Goal: Transaction & Acquisition: Obtain resource

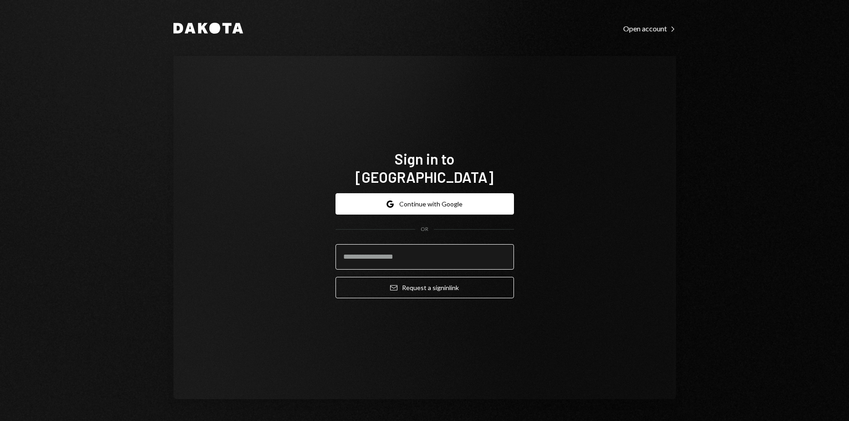
click at [420, 244] on input "email" at bounding box center [424, 256] width 178 height 25
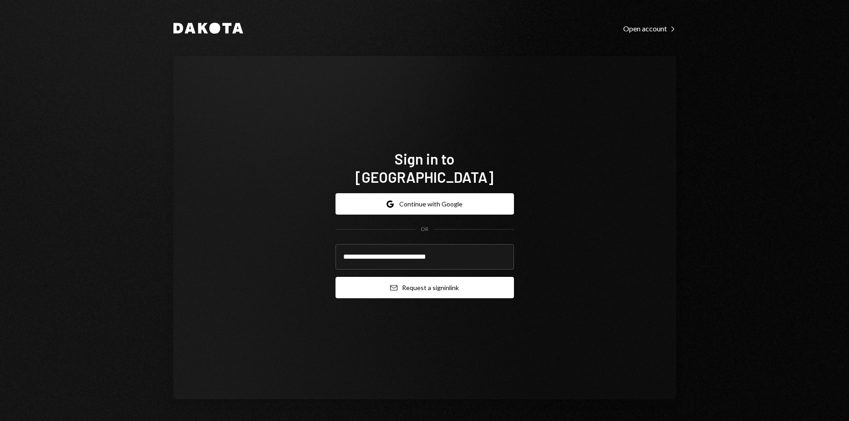
type input "**********"
click at [335, 277] on button "Email Request a sign in link" at bounding box center [424, 287] width 178 height 21
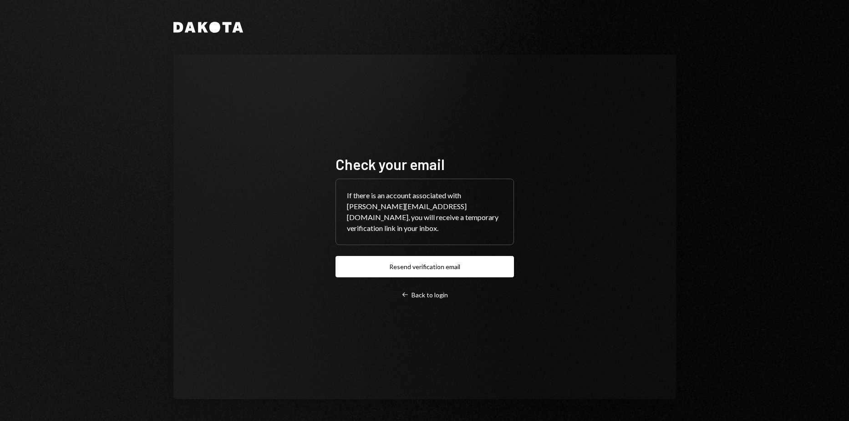
click at [350, 213] on div "If there is an account associated with harrison@autonomousprojects.co, you will…" at bounding box center [424, 212] width 177 height 66
drag, startPoint x: 349, startPoint y: 204, endPoint x: 389, endPoint y: 212, distance: 39.9
click at [389, 212] on div "If there is an account associated with harrison@autonomousprojects.co, you will…" at bounding box center [424, 212] width 177 height 66
drag, startPoint x: 389, startPoint y: 212, endPoint x: 398, endPoint y: 238, distance: 27.9
click at [398, 238] on div "If there is an account associated with harrison@autonomousprojects.co, you will…" at bounding box center [424, 212] width 177 height 66
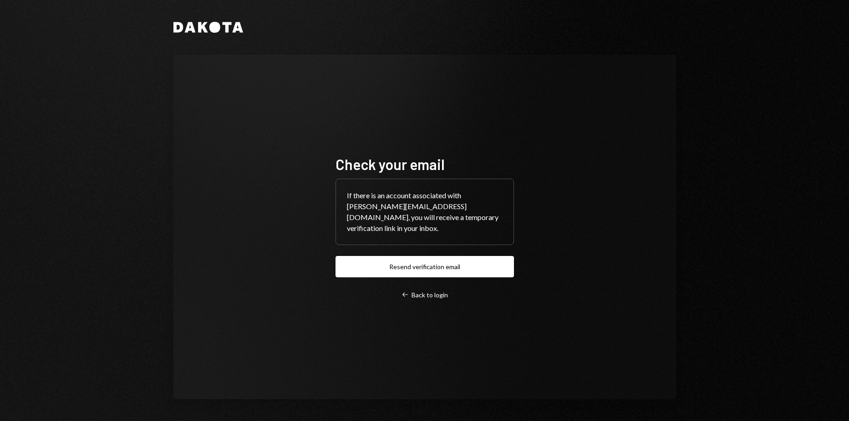
click at [409, 226] on div "If there is an account associated with harrison@autonomousprojects.co, you will…" at bounding box center [424, 212] width 177 height 66
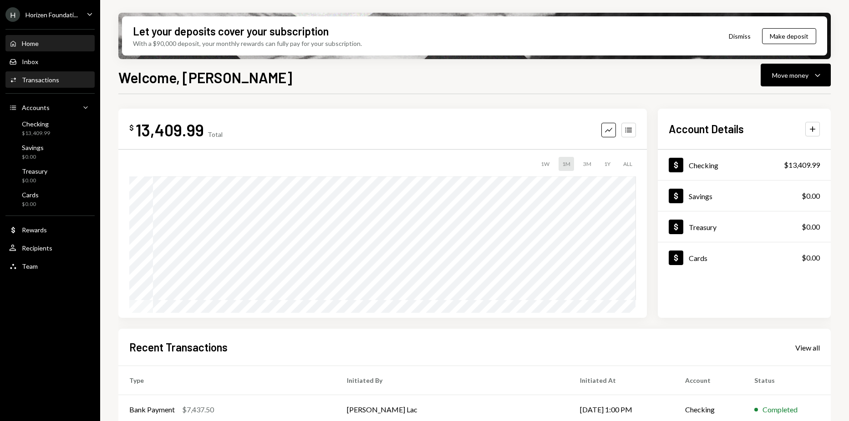
click at [56, 84] on div "Activities Transactions" at bounding box center [50, 79] width 82 height 15
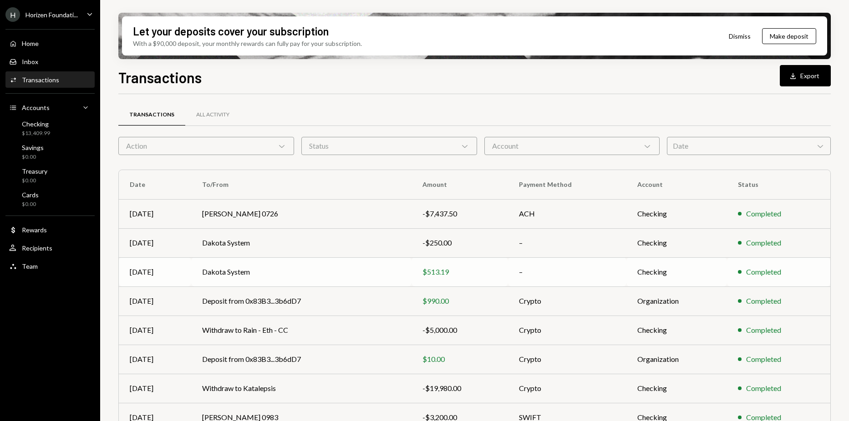
click at [494, 272] on div "$513.19" at bounding box center [459, 272] width 74 height 11
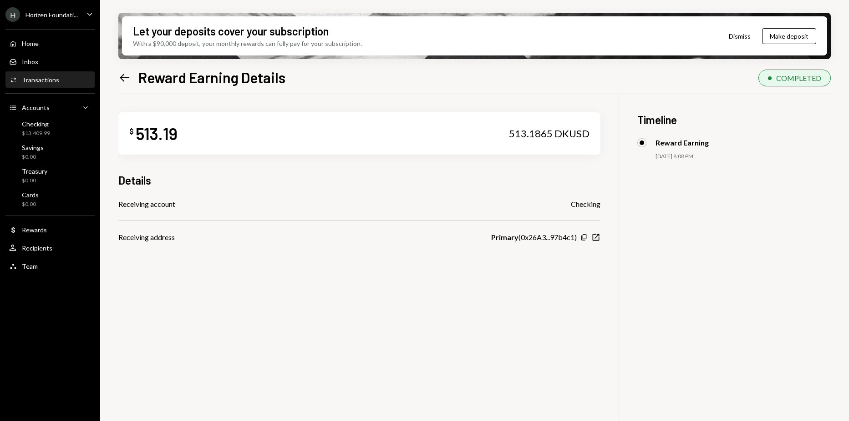
click at [121, 80] on icon "Left Arrow" at bounding box center [124, 77] width 13 height 13
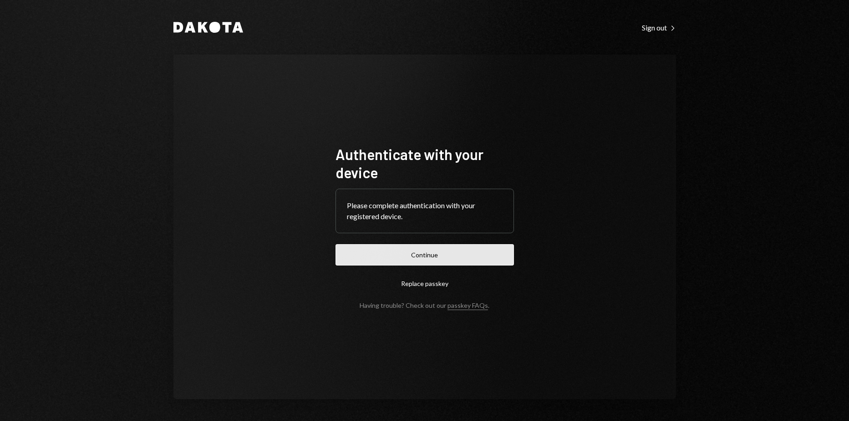
click at [471, 254] on button "Continue" at bounding box center [424, 254] width 178 height 21
click at [446, 256] on button "Continue" at bounding box center [424, 254] width 178 height 21
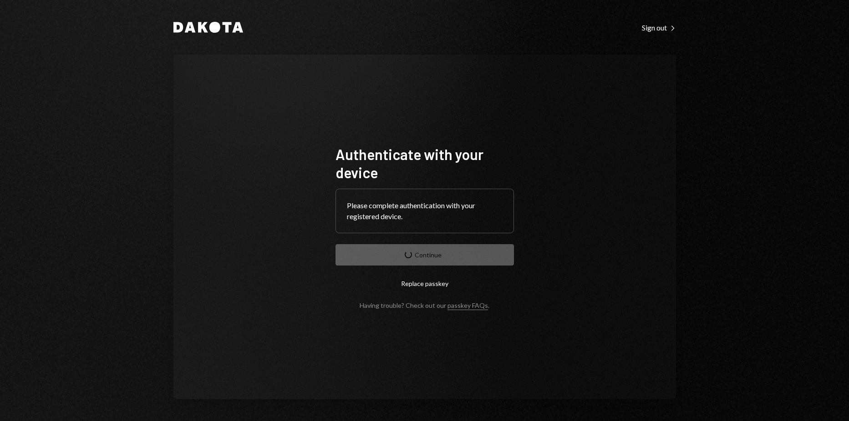
drag, startPoint x: 736, startPoint y: 177, endPoint x: 728, endPoint y: 168, distance: 12.6
click at [736, 177] on div "Dakota Sign out Right Caret Authenticate with your device Please complete authe…" at bounding box center [424, 210] width 849 height 421
click at [629, 282] on div "Authenticate with your device Please complete authentication with your register…" at bounding box center [424, 227] width 502 height 345
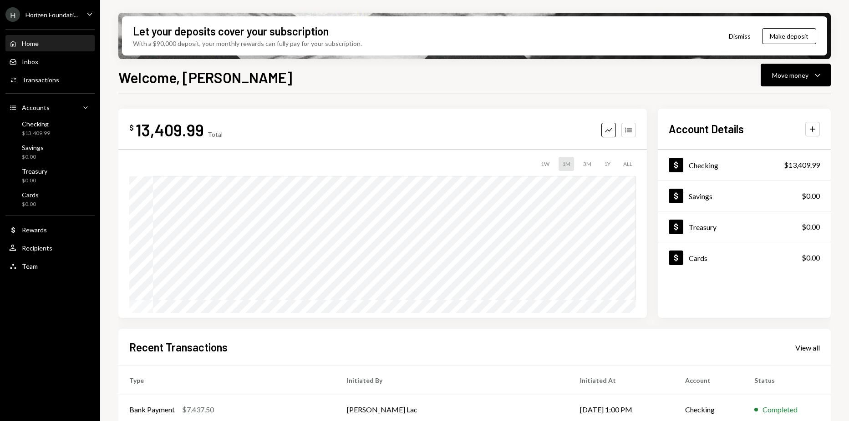
click at [45, 17] on div "Horizen Foundati..." at bounding box center [51, 15] width 52 height 8
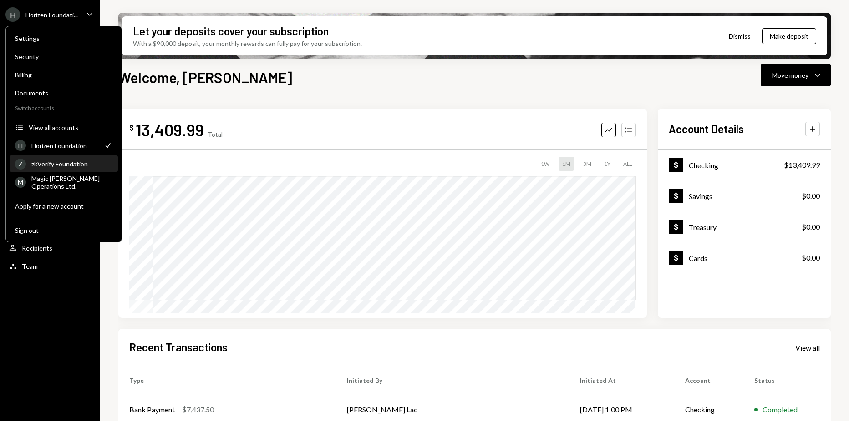
click at [66, 158] on div "Z zkVerify Foundation" at bounding box center [63, 164] width 97 height 15
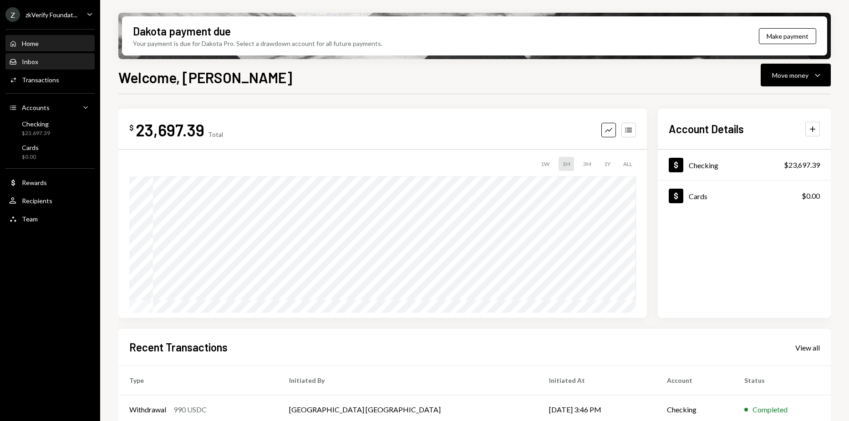
click at [45, 60] on div "Inbox Inbox" at bounding box center [50, 62] width 82 height 8
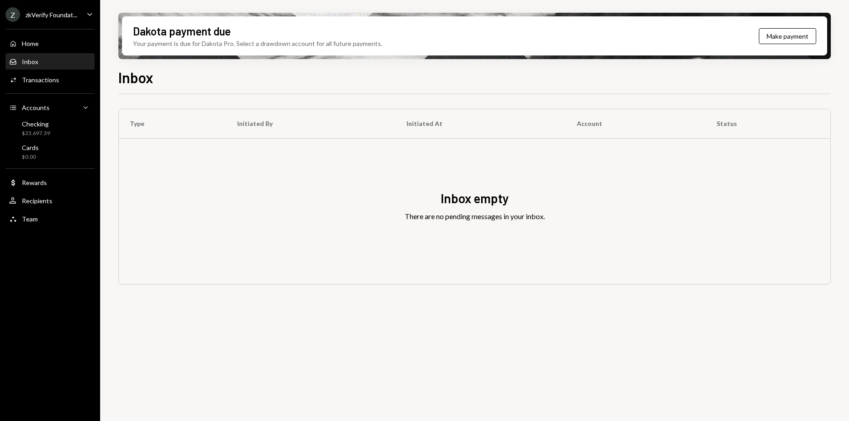
click at [128, 13] on div "Dakota payment due Your payment is due for Dakota Pro. Select a drawdown accoun…" at bounding box center [474, 36] width 712 height 46
click at [77, 20] on div "Z zkVerify Foundat... Caret Down" at bounding box center [50, 14] width 100 height 15
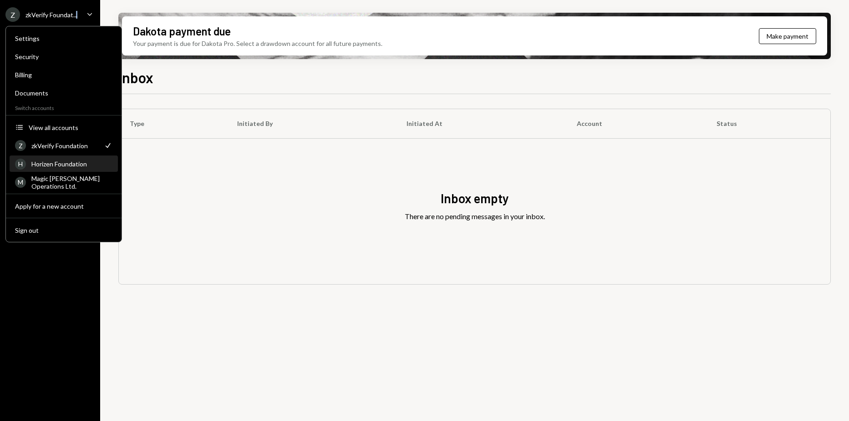
click at [62, 159] on div "H Horizen Foundation" at bounding box center [63, 164] width 97 height 15
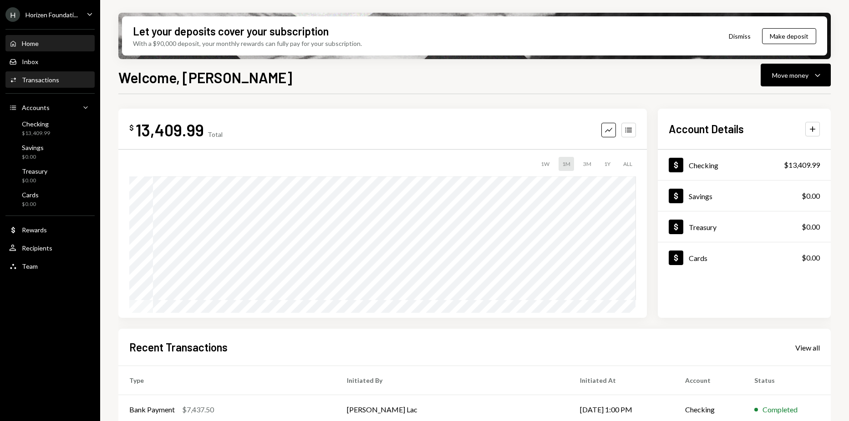
click at [46, 82] on div "Transactions" at bounding box center [40, 80] width 37 height 8
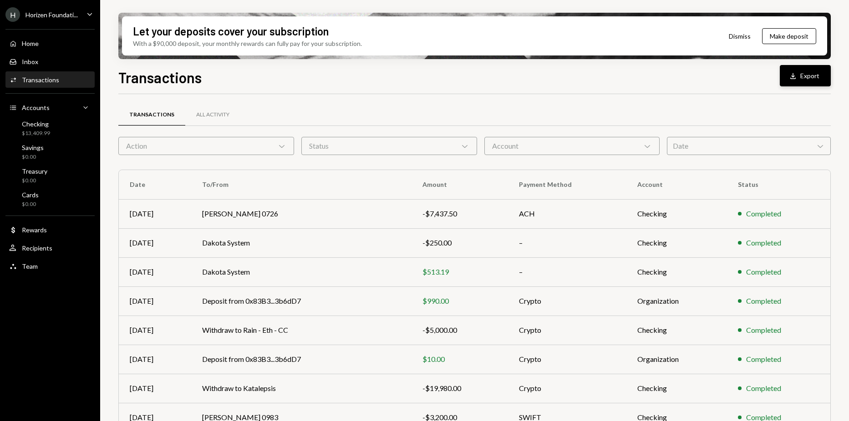
click at [803, 68] on button "Download Export" at bounding box center [805, 75] width 51 height 21
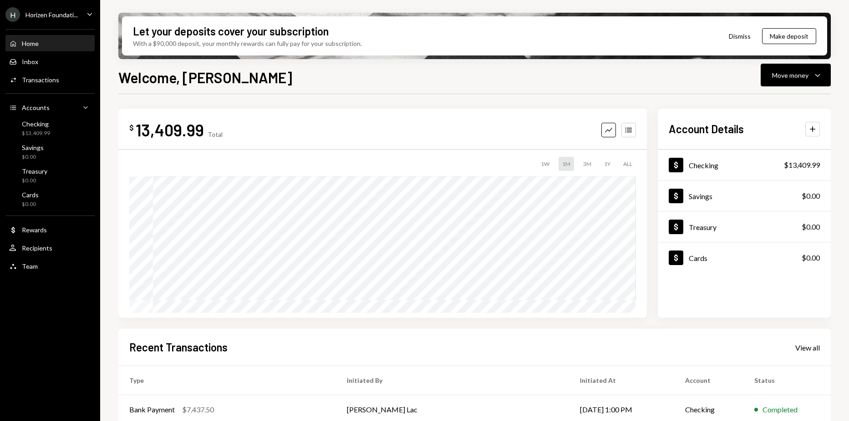
click at [40, 70] on div "Home Home Inbox Inbox Activities Transactions Accounts Accounts Caret Down Chec…" at bounding box center [50, 150] width 100 height 253
click at [47, 86] on div "Activities Transactions" at bounding box center [50, 79] width 82 height 15
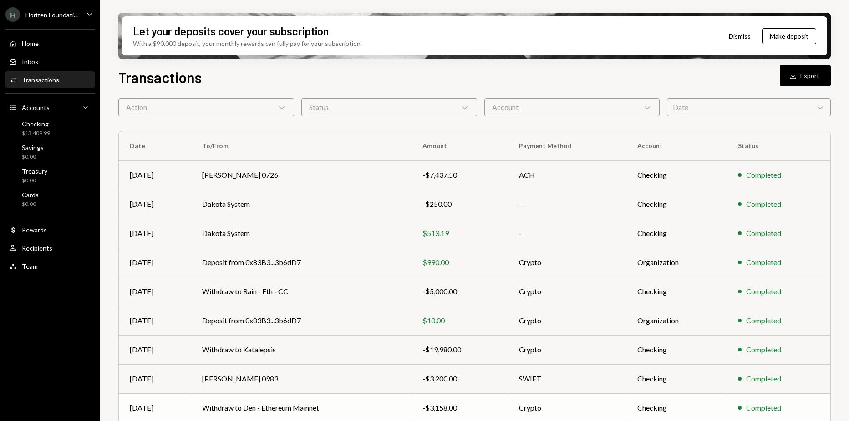
scroll to position [91, 0]
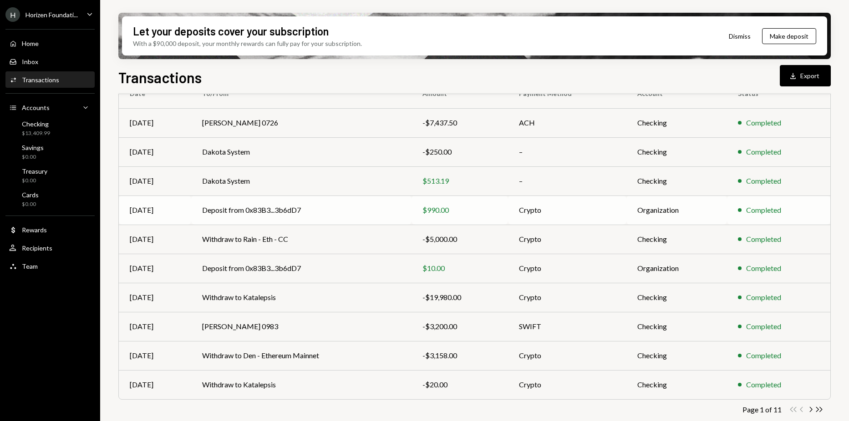
click at [318, 216] on td "Deposit from 0x83B3...3b6dD7" at bounding box center [301, 210] width 220 height 29
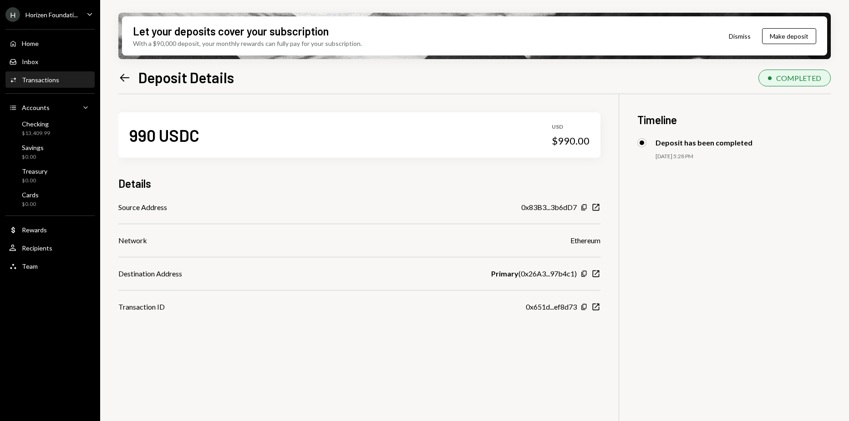
click at [130, 76] on icon "Left Arrow" at bounding box center [124, 77] width 13 height 13
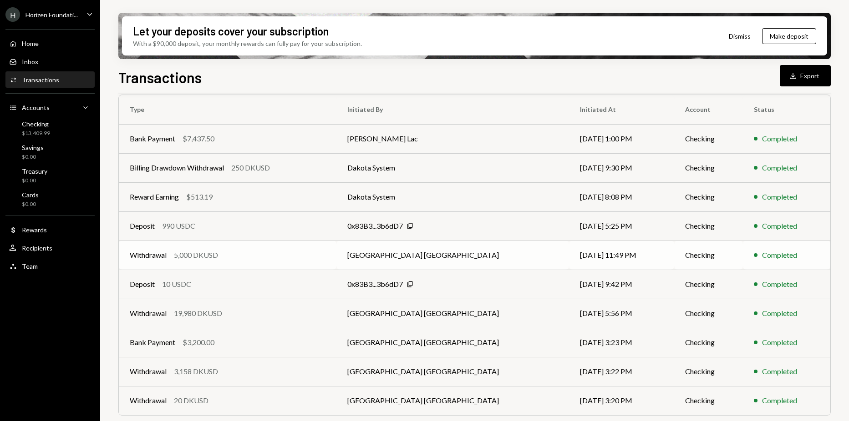
scroll to position [91, 0]
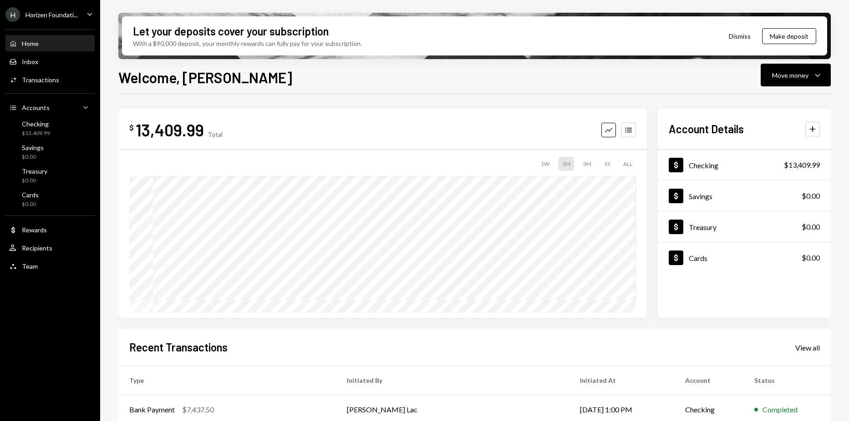
click at [68, 16] on div "Horizen Foundati..." at bounding box center [51, 15] width 52 height 8
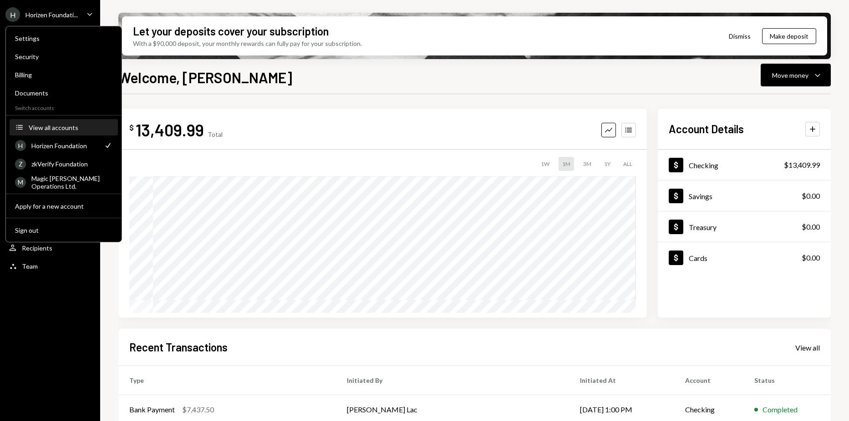
click at [56, 133] on button "Accounts View all accounts" at bounding box center [64, 128] width 108 height 16
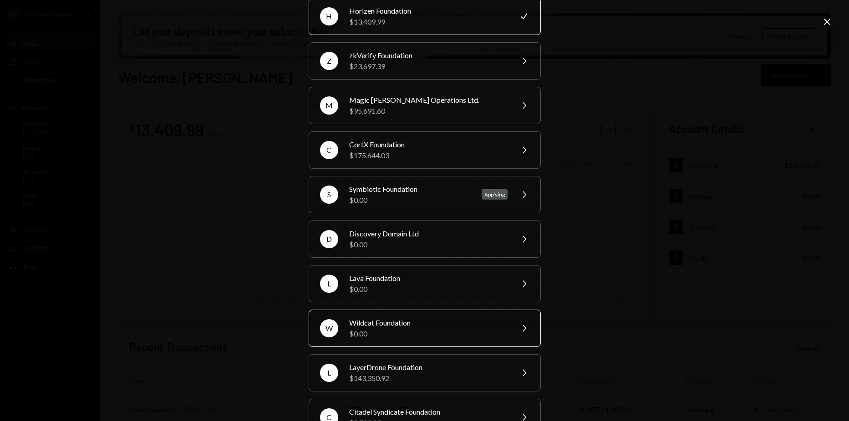
scroll to position [71, 0]
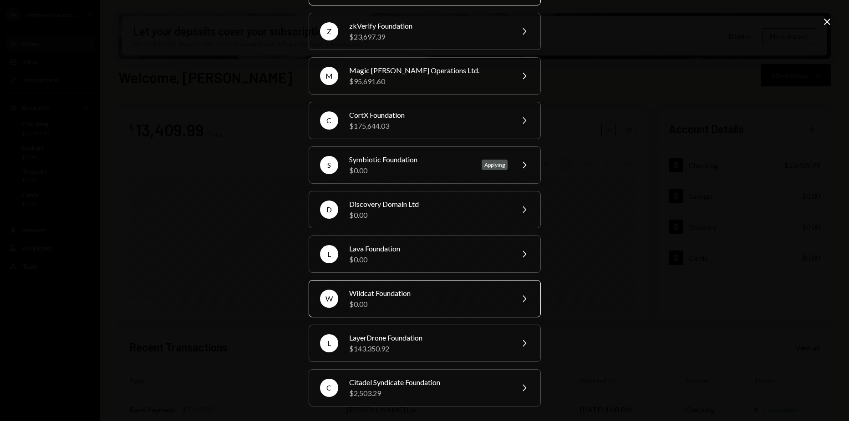
click at [406, 288] on div "Wildcat Foundation" at bounding box center [428, 293] width 158 height 11
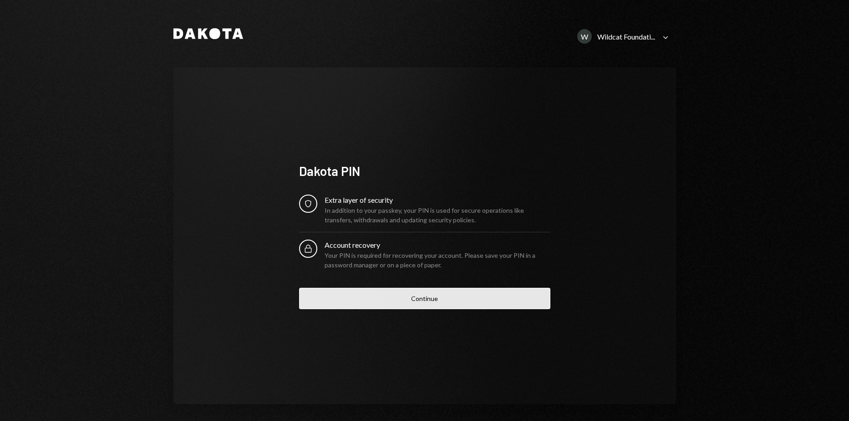
click at [389, 292] on button "Continue" at bounding box center [424, 298] width 251 height 21
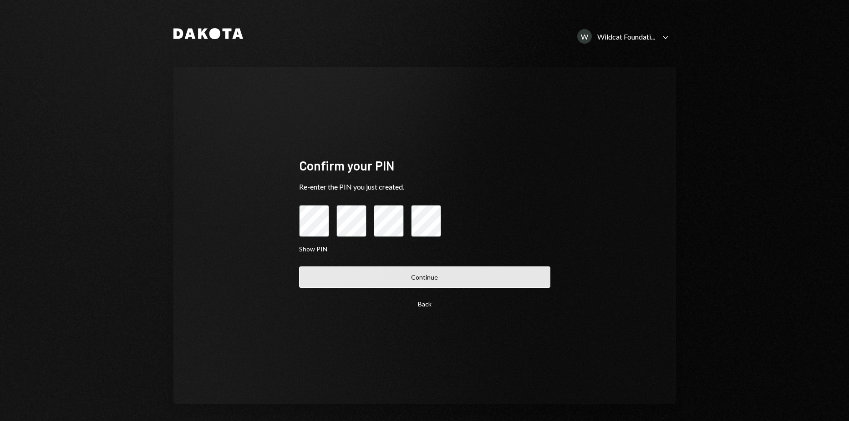
click at [385, 268] on button "Continue" at bounding box center [424, 277] width 251 height 21
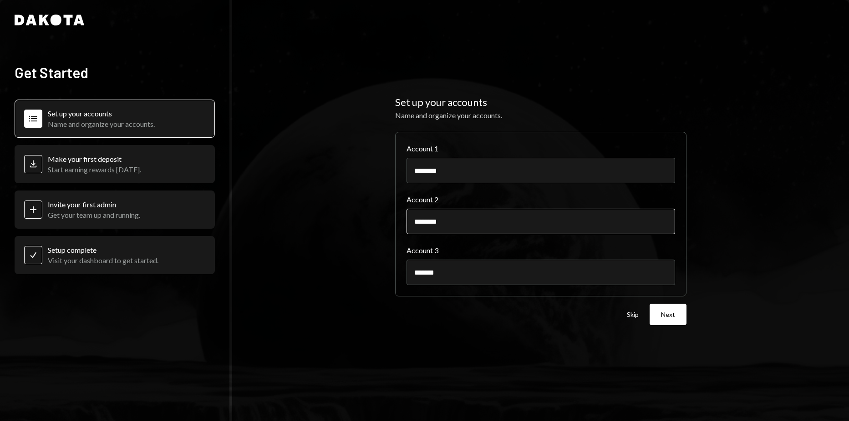
drag, startPoint x: 512, startPoint y: 218, endPoint x: 575, endPoint y: 216, distance: 62.8
click at [575, 216] on input "********" at bounding box center [540, 221] width 268 height 25
click at [662, 310] on button "Next" at bounding box center [667, 314] width 37 height 21
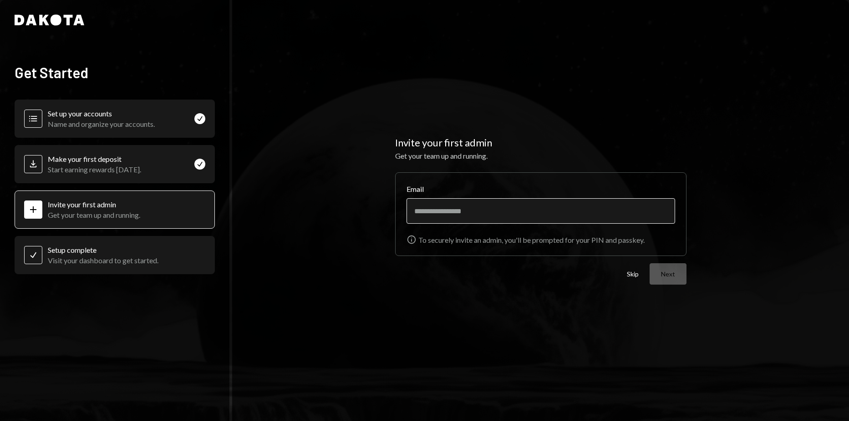
click at [445, 210] on input "Email" at bounding box center [540, 210] width 268 height 25
type input "**********"
click at [667, 276] on button "Next" at bounding box center [667, 273] width 37 height 21
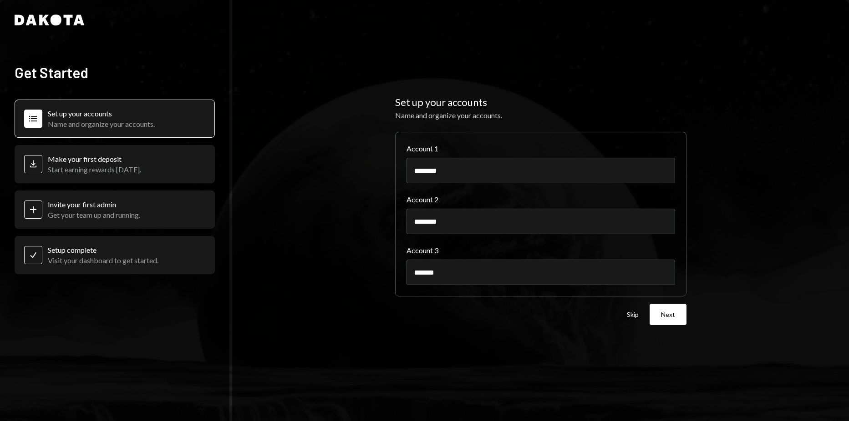
click at [670, 315] on button "Next" at bounding box center [667, 314] width 37 height 21
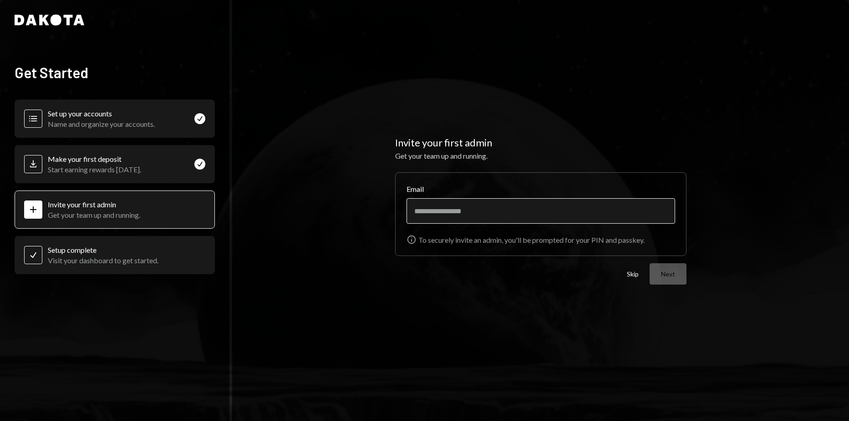
click at [565, 213] on input "Email" at bounding box center [540, 210] width 268 height 25
click at [655, 270] on button "Next" at bounding box center [667, 273] width 37 height 21
click at [560, 206] on input "**********" at bounding box center [540, 210] width 268 height 25
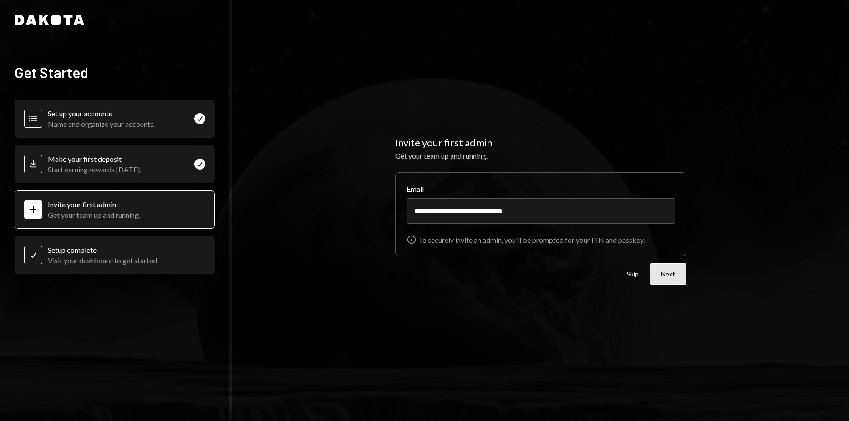
type input "**********"
click at [664, 278] on button "Next" at bounding box center [667, 273] width 37 height 21
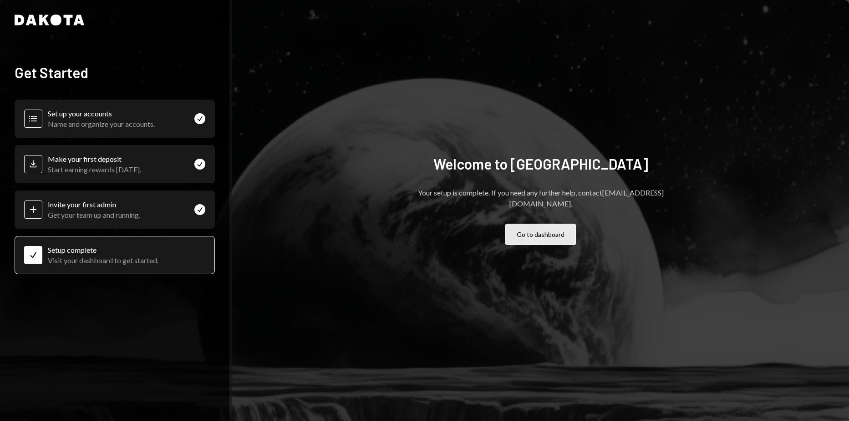
click at [519, 227] on button "Go to dashboard" at bounding box center [540, 234] width 71 height 21
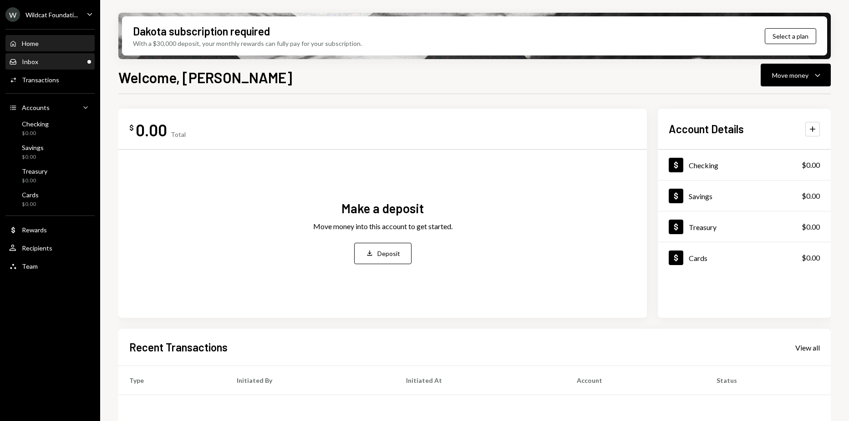
click at [58, 60] on div "Inbox Inbox" at bounding box center [50, 62] width 82 height 8
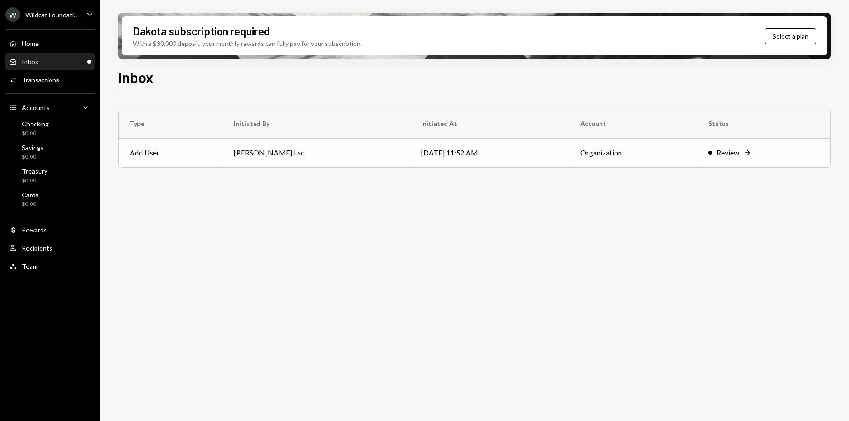
click at [410, 155] on td "10/06/25 11:52 AM" at bounding box center [489, 152] width 159 height 29
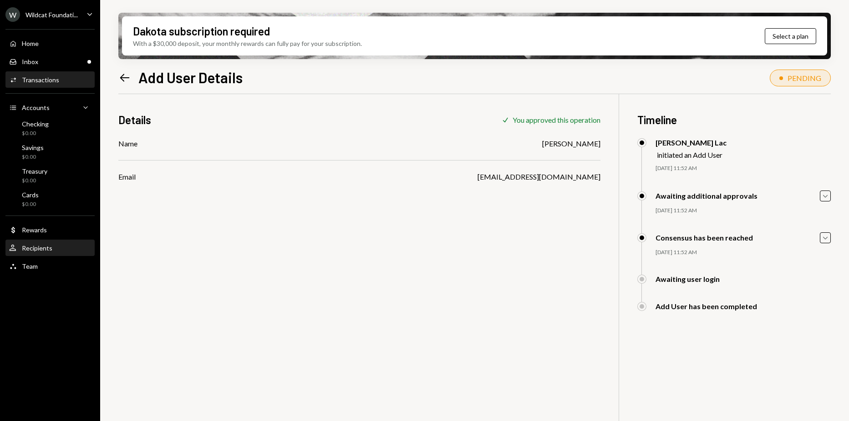
click at [45, 245] on div "Recipients" at bounding box center [37, 248] width 30 height 8
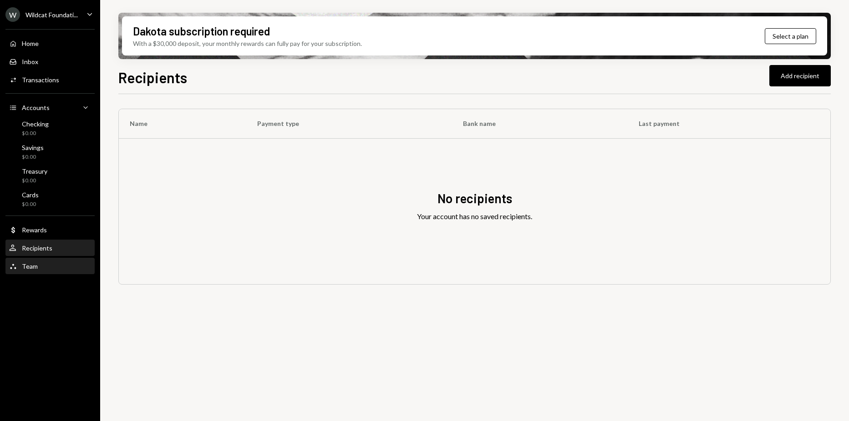
click at [56, 266] on div "Team Team" at bounding box center [50, 267] width 82 height 8
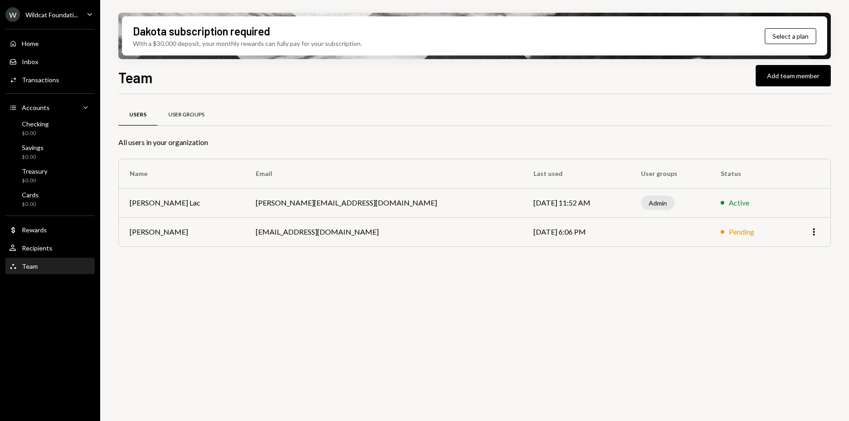
click at [192, 116] on div "User Groups" at bounding box center [186, 115] width 36 height 8
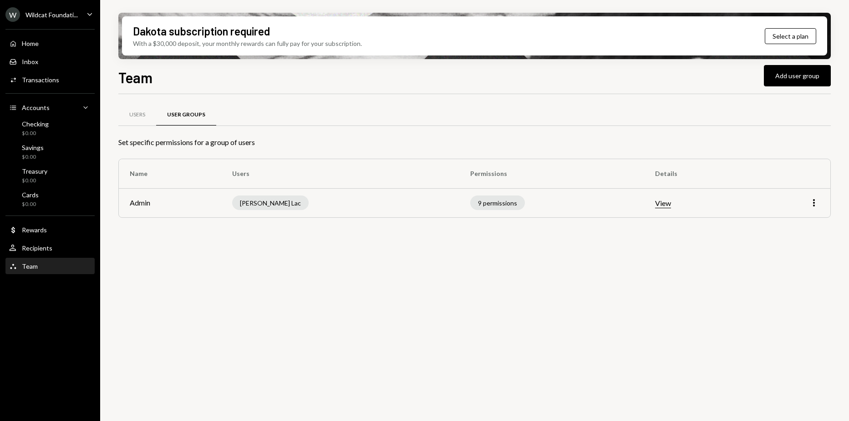
click at [808, 203] on div "More" at bounding box center [790, 202] width 57 height 11
click at [810, 201] on icon "More" at bounding box center [813, 202] width 11 height 11
click at [710, 235] on div "Users User Groups Set specific permissions for a group of users Name Users Perm…" at bounding box center [474, 172] width 712 height 127
click at [655, 201] on button "View" at bounding box center [663, 204] width 16 height 10
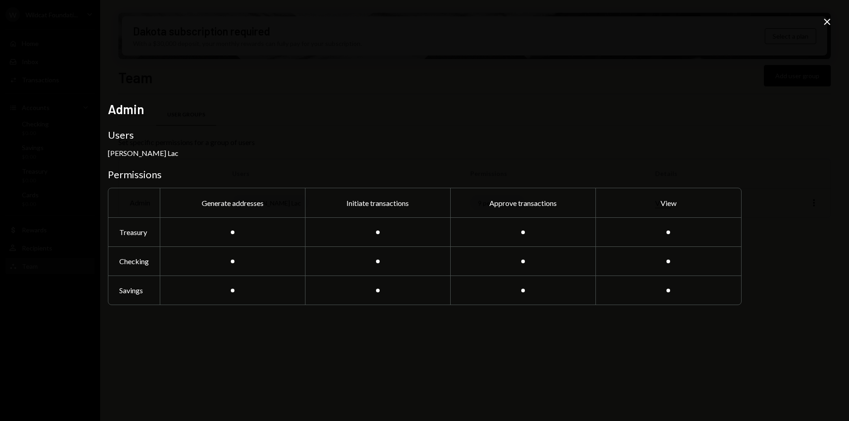
click at [824, 23] on icon "Close" at bounding box center [826, 21] width 11 height 11
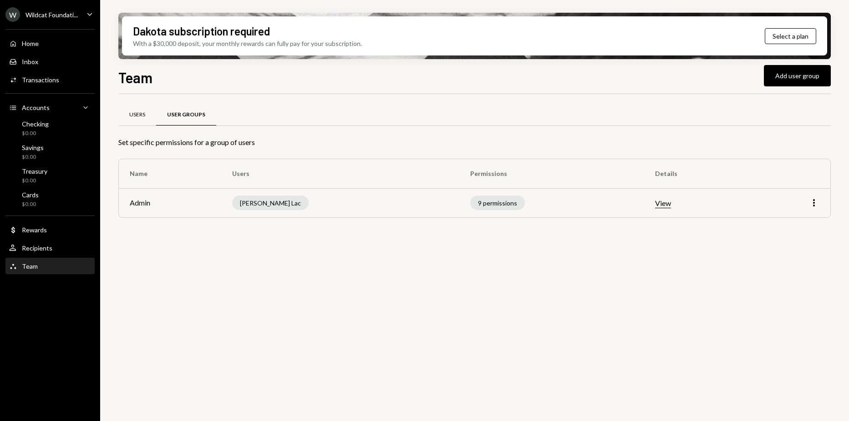
click at [145, 114] on div "Users" at bounding box center [137, 115] width 16 height 8
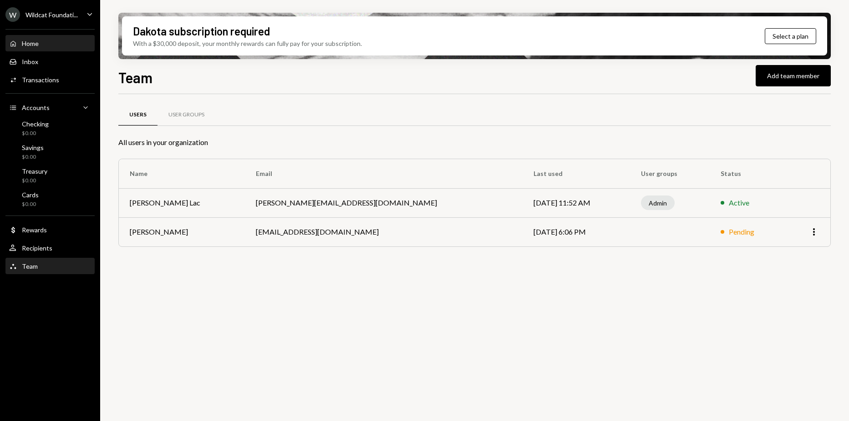
click at [46, 41] on div "Home Home" at bounding box center [50, 44] width 82 height 8
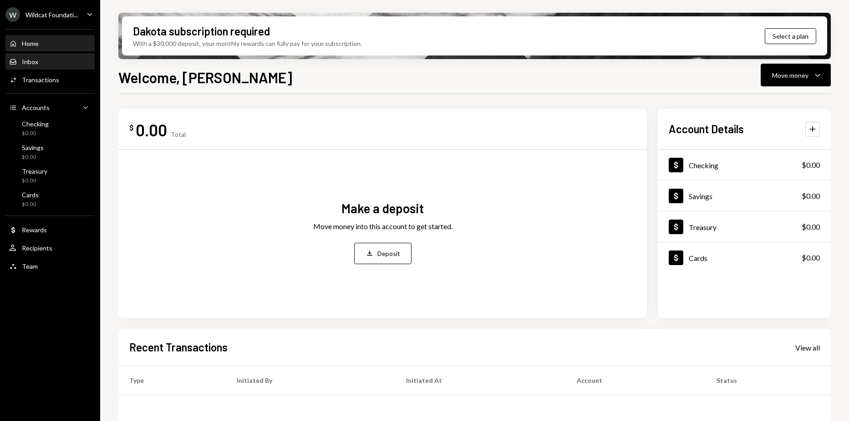
click at [45, 59] on div "Inbox Inbox" at bounding box center [50, 62] width 82 height 8
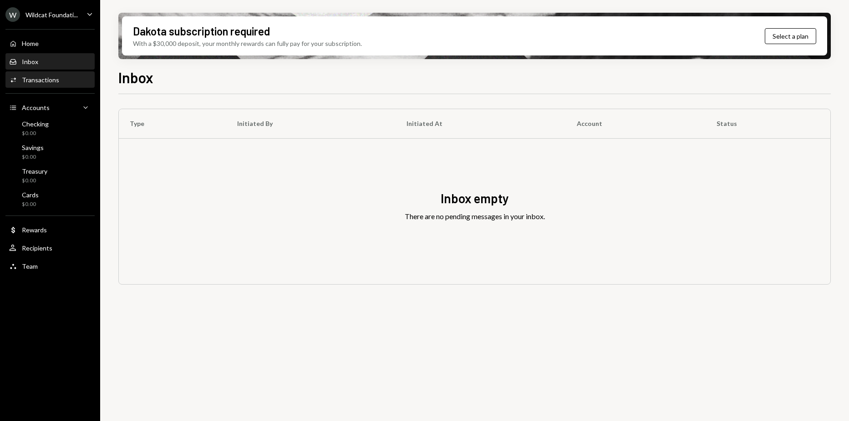
click at [65, 87] on div "Activities Transactions" at bounding box center [50, 79] width 82 height 15
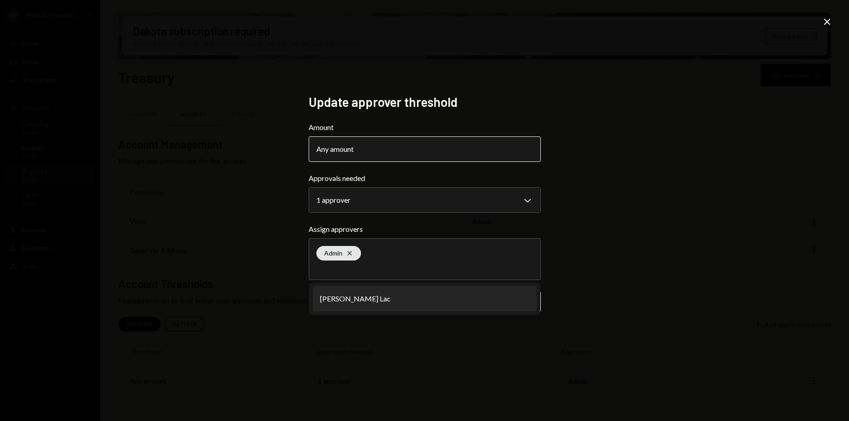
click at [354, 139] on button "Any amount" at bounding box center [425, 149] width 232 height 25
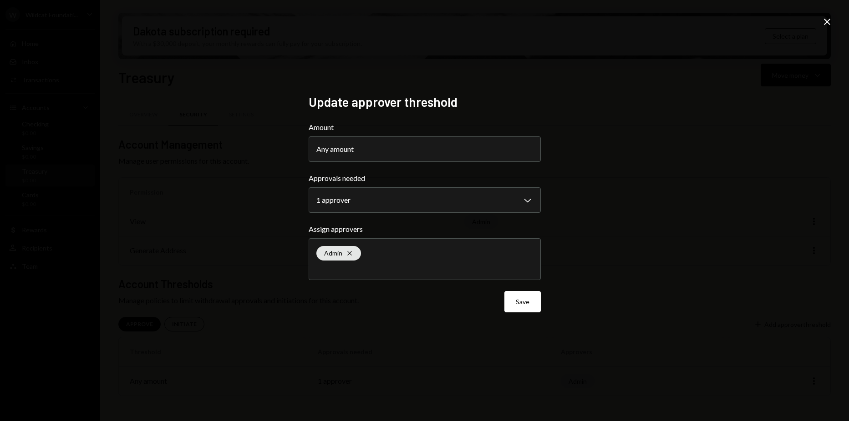
click at [405, 253] on div "Admin Cross" at bounding box center [424, 259] width 217 height 41
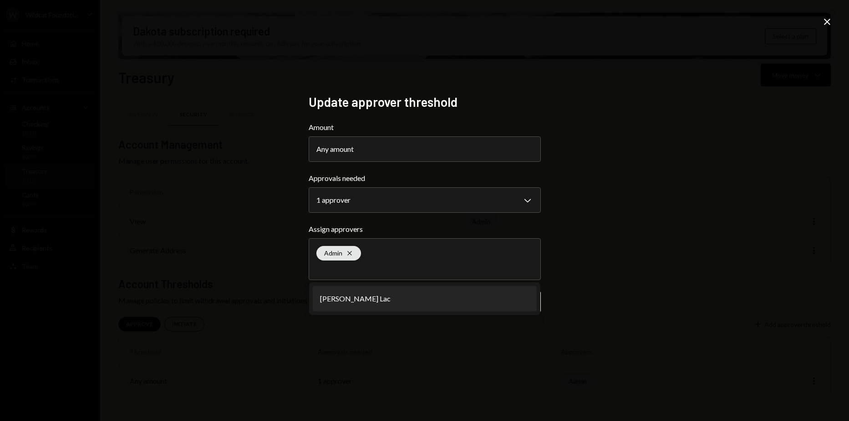
drag, startPoint x: 612, startPoint y: 235, endPoint x: 528, endPoint y: 209, distance: 87.7
click at [610, 235] on div "**********" at bounding box center [424, 210] width 849 height 421
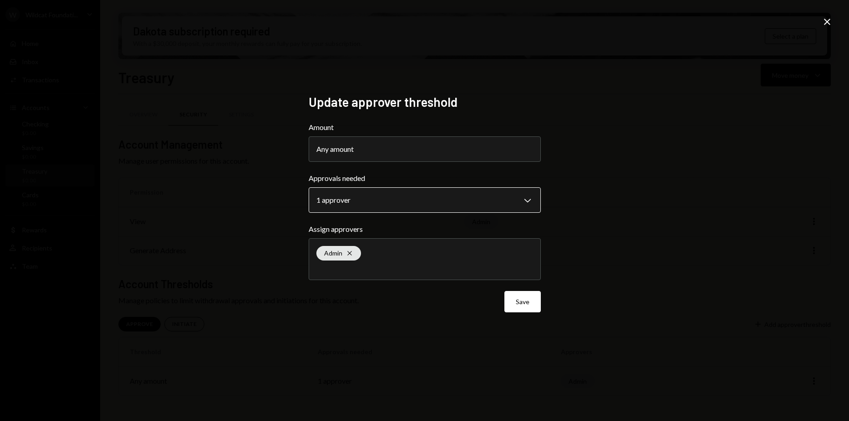
click at [521, 205] on body "**********" at bounding box center [424, 210] width 849 height 421
click at [623, 208] on div "**********" at bounding box center [424, 210] width 849 height 421
click at [823, 20] on icon "Close" at bounding box center [826, 21] width 11 height 11
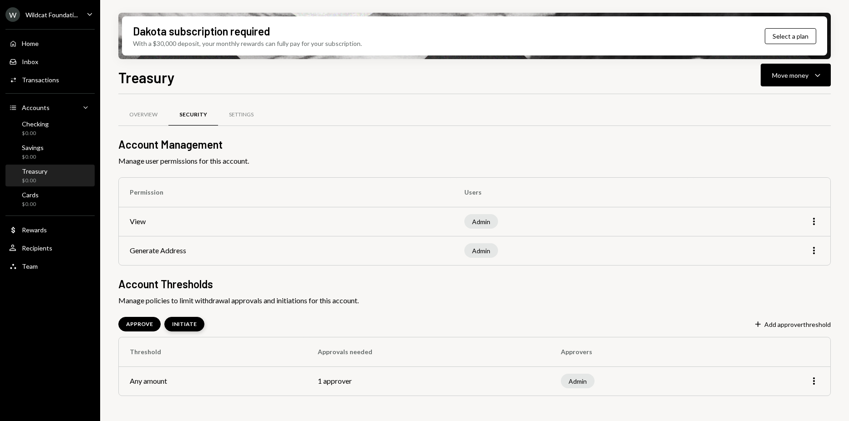
click at [175, 329] on div "INITIATE" at bounding box center [184, 324] width 40 height 15
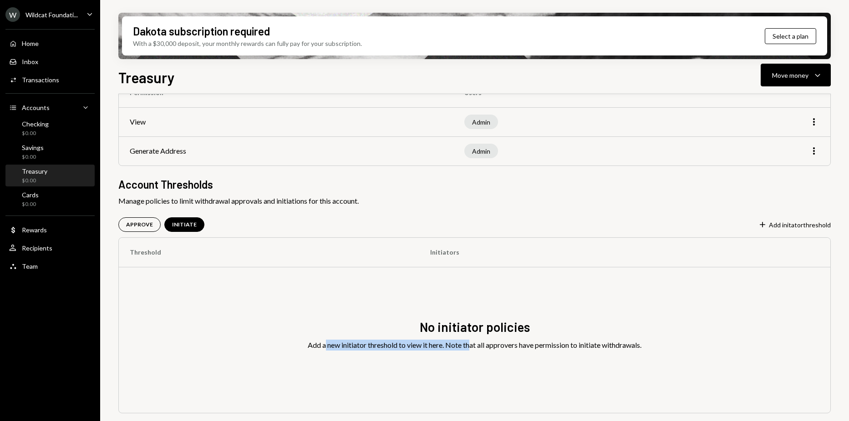
drag, startPoint x: 369, startPoint y: 344, endPoint x: 468, endPoint y: 343, distance: 99.7
click at [468, 343] on div "Add a new initiator threshold to view it here. Note that all approvers have per…" at bounding box center [475, 345] width 334 height 11
click at [134, 226] on div "APPROVE" at bounding box center [139, 225] width 27 height 8
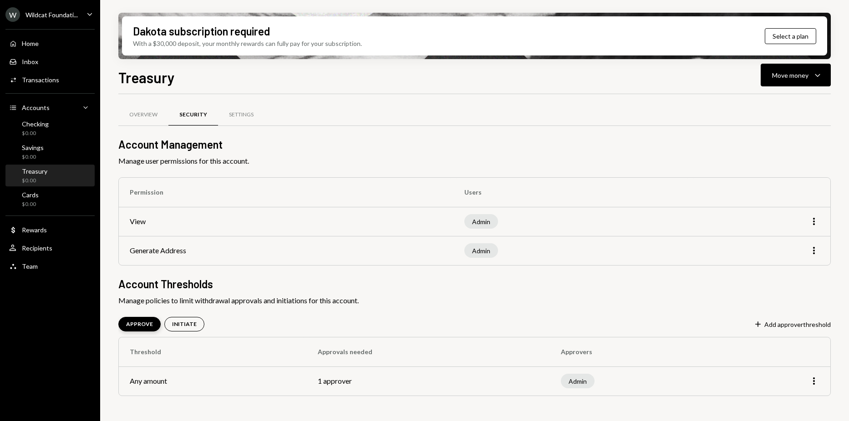
scroll to position [0, 0]
click at [155, 117] on div "Overview" at bounding box center [143, 115] width 28 height 8
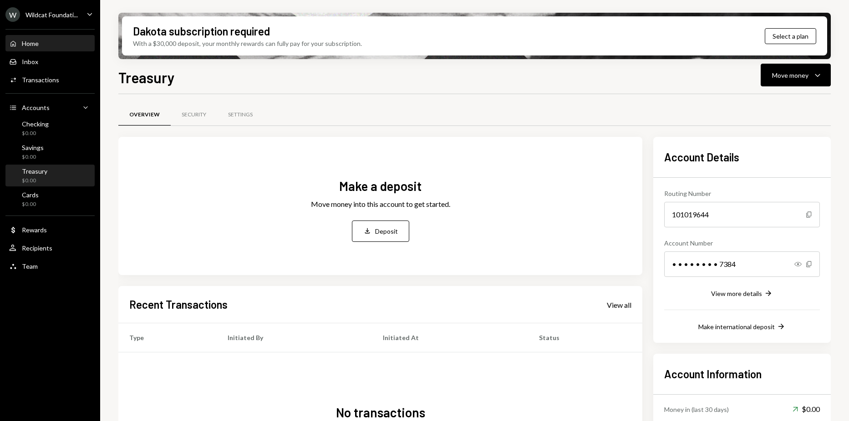
click at [39, 46] on div "Home" at bounding box center [30, 44] width 17 height 8
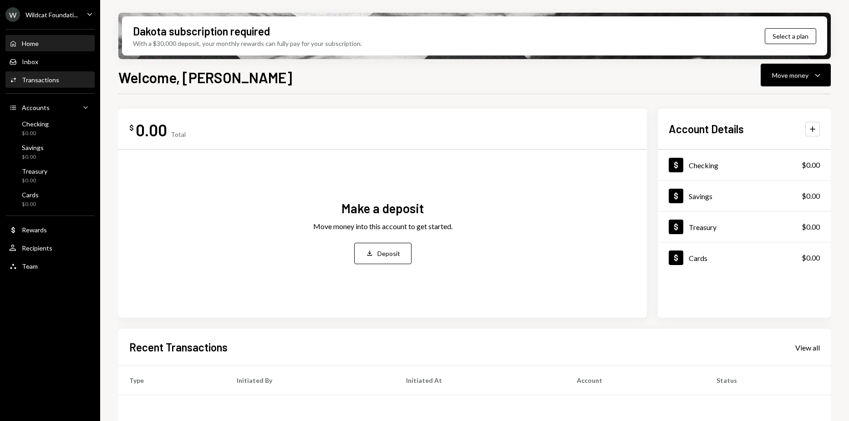
click at [60, 86] on div "Activities Transactions" at bounding box center [50, 79] width 82 height 15
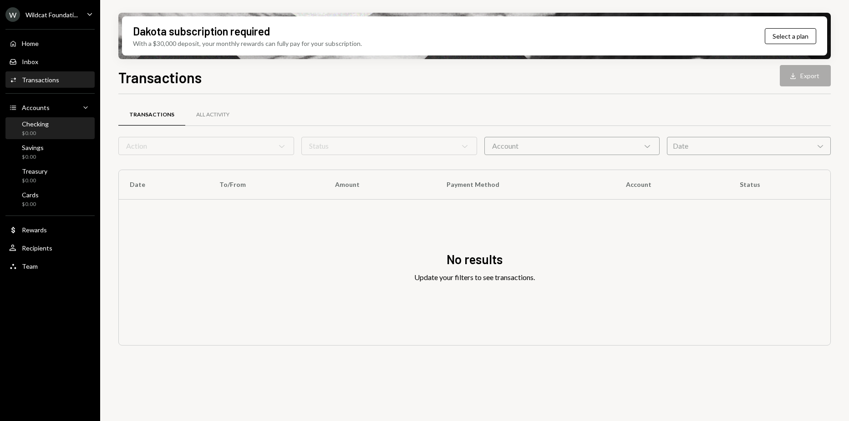
click at [62, 135] on div "Checking $0.00" at bounding box center [50, 128] width 82 height 17
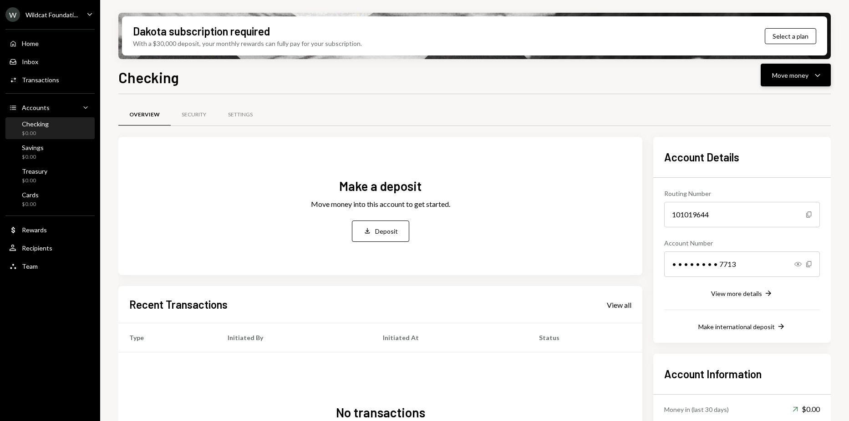
click at [800, 79] on div "Move money" at bounding box center [790, 76] width 36 height 10
click at [769, 141] on div "Deposit" at bounding box center [788, 144] width 66 height 10
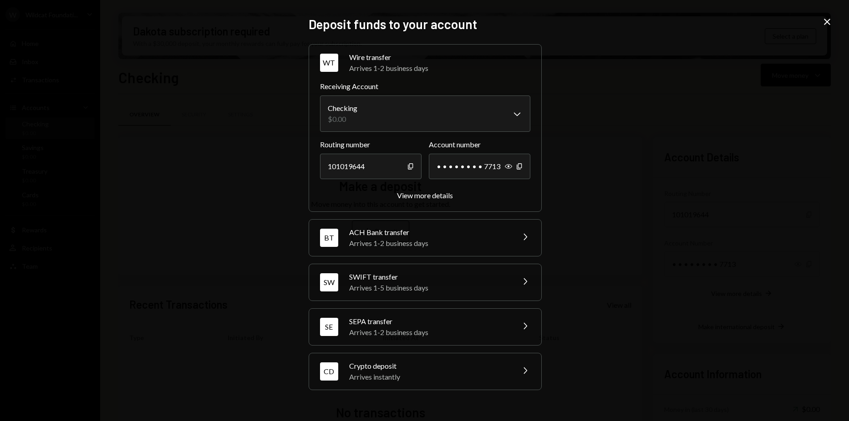
click at [414, 364] on div "Crypto deposit" at bounding box center [428, 366] width 159 height 11
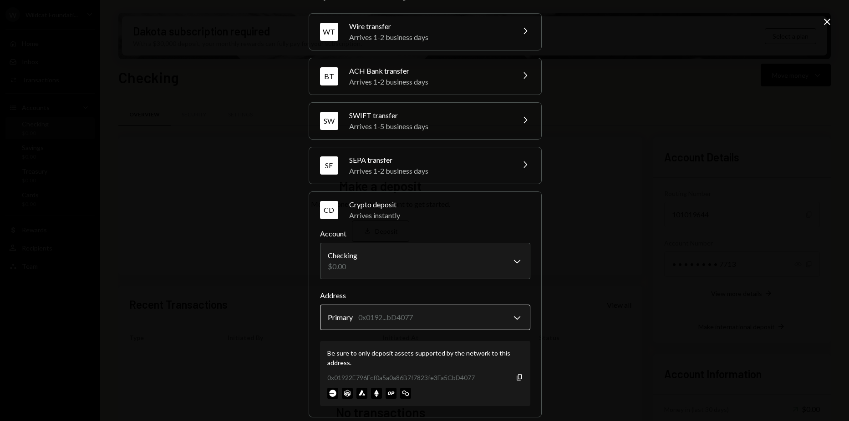
scroll to position [36, 0]
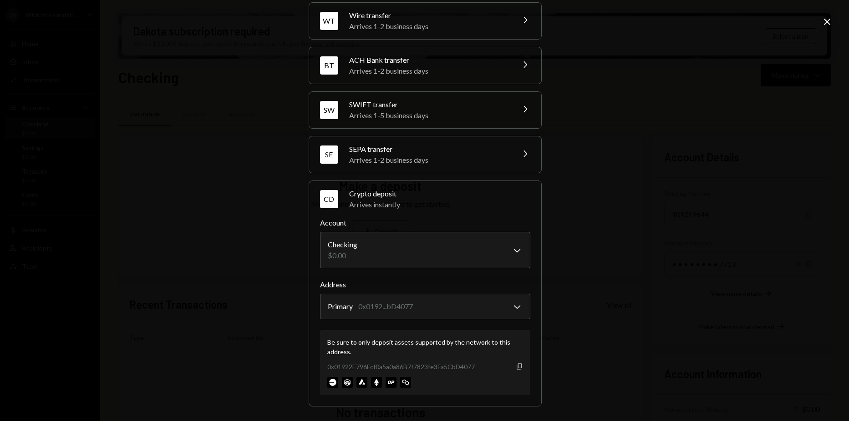
click at [517, 363] on icon "Copy" at bounding box center [519, 366] width 7 height 7
click at [512, 365] on div "0x01922E796Fcf0a5a0a86B7f7823fe3Fa5CbD4077 Copy" at bounding box center [425, 367] width 196 height 10
click at [516, 365] on icon "Copy" at bounding box center [519, 366] width 7 height 7
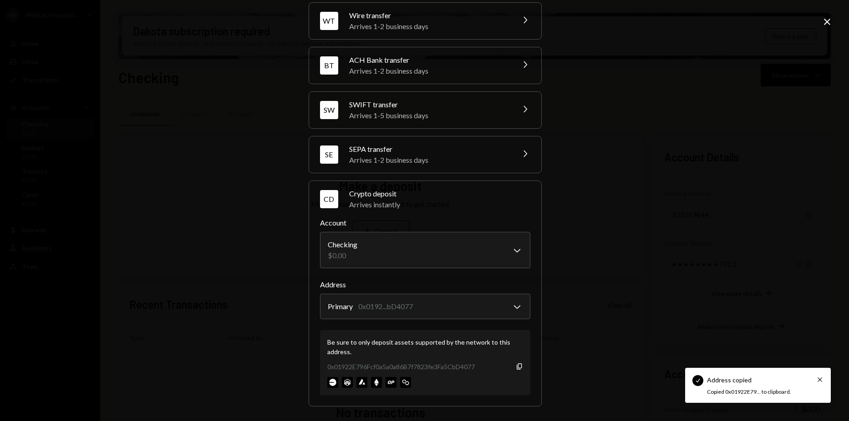
click at [584, 313] on div "**********" at bounding box center [424, 210] width 849 height 421
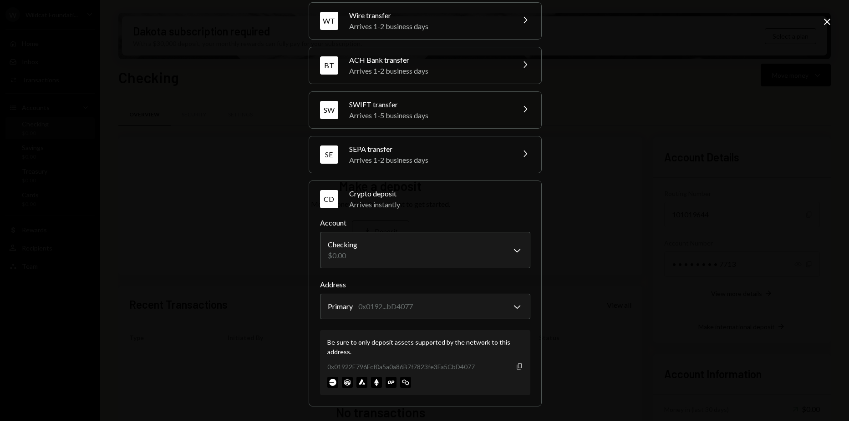
click at [516, 369] on icon "Copy" at bounding box center [519, 366] width 7 height 7
click at [458, 365] on div "0x01922E796Fcf0a5a0a86B7f7823fe3Fa5CbD4077" at bounding box center [400, 367] width 147 height 10
click at [266, 252] on div "**********" at bounding box center [424, 210] width 849 height 421
click at [35, 30] on div "**********" at bounding box center [424, 210] width 849 height 421
